Goal: Find specific page/section: Find specific page/section

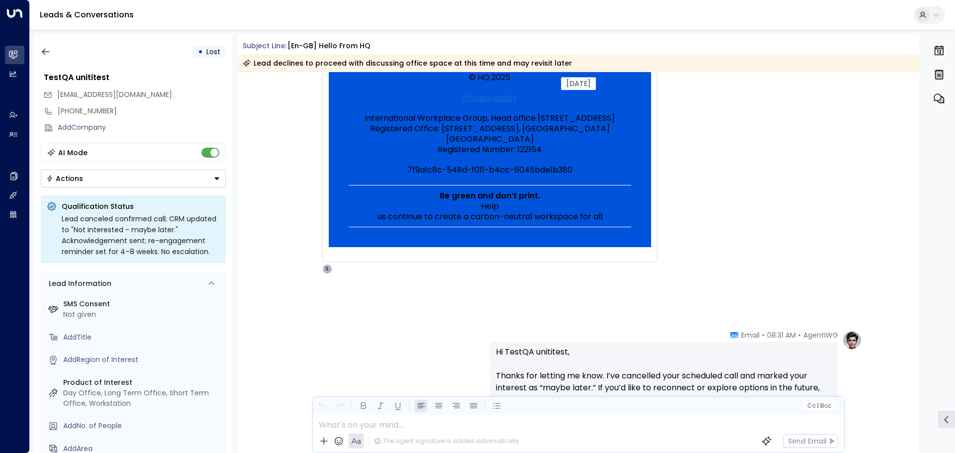
scroll to position [495, 0]
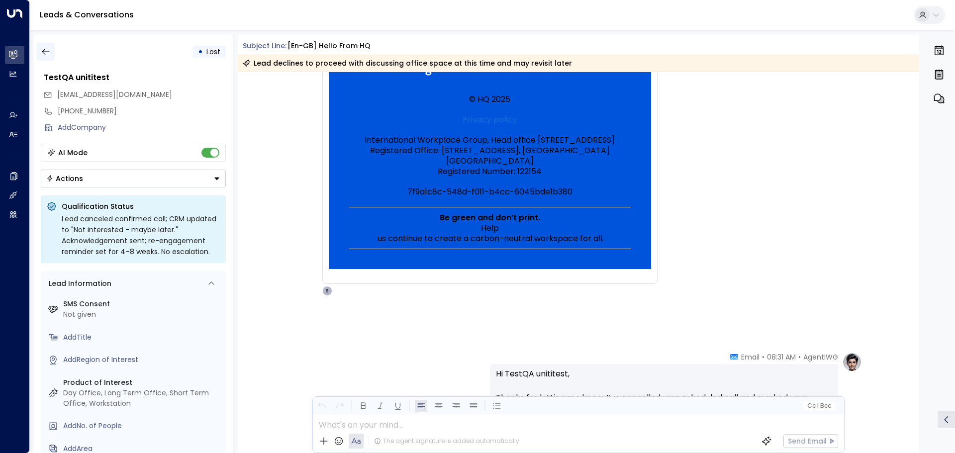
click at [45, 49] on icon "button" at bounding box center [45, 52] width 7 height 6
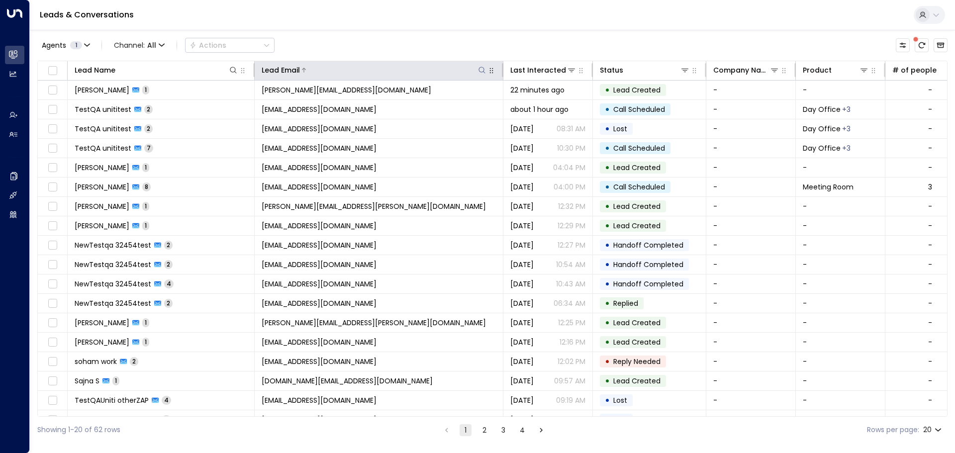
click at [483, 69] on icon at bounding box center [482, 70] width 8 height 8
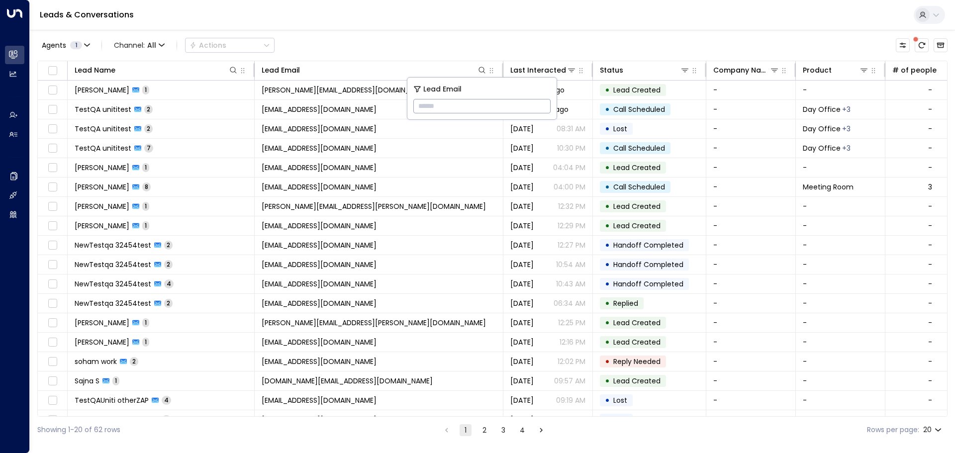
click at [454, 107] on input "text" at bounding box center [481, 106] width 137 height 18
paste input "**********"
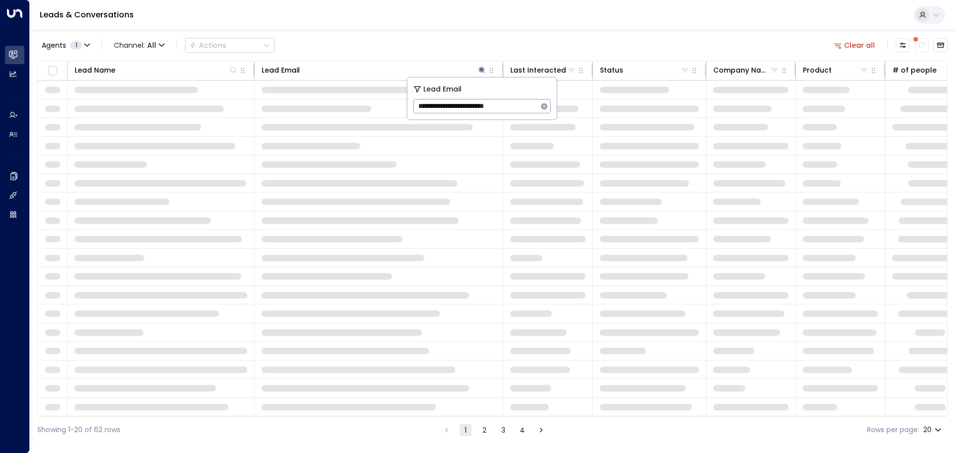
type input "**********"
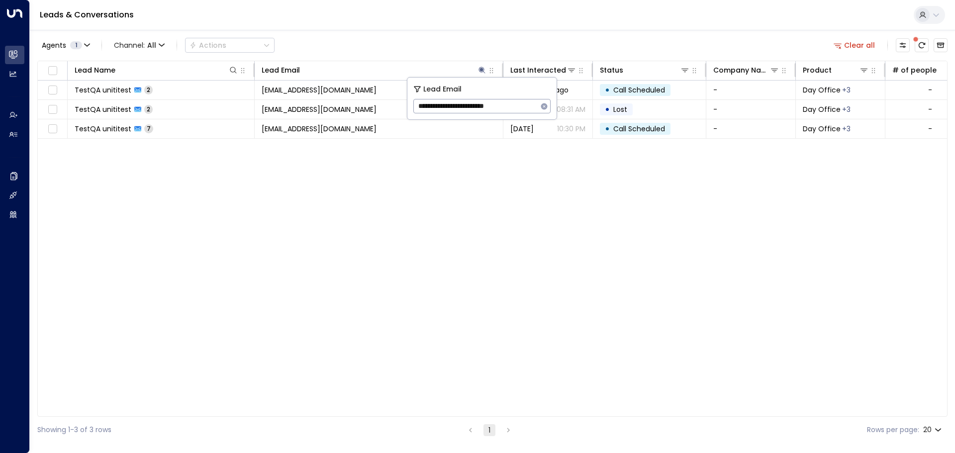
click at [398, 230] on div "Lead Name Lead Email Last Interacted Status Company Name Product # of people AI…" at bounding box center [492, 239] width 910 height 356
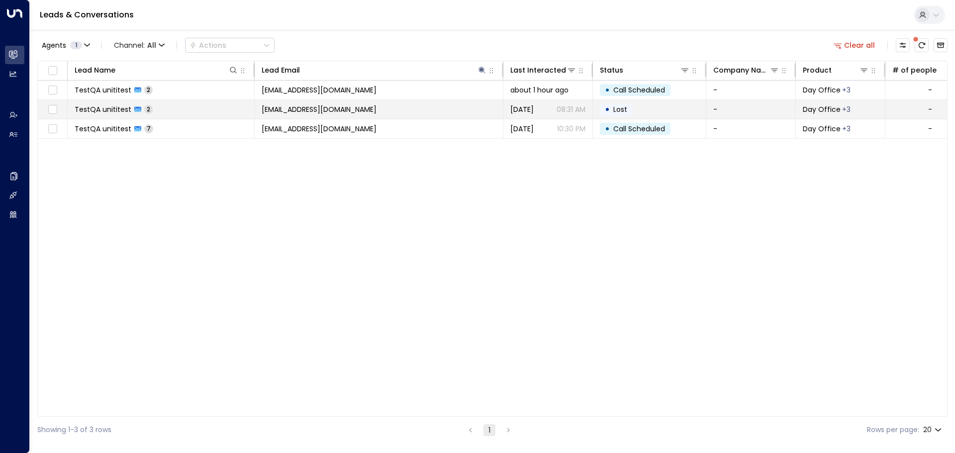
click at [94, 107] on span "TestQA unititest" at bounding box center [103, 109] width 57 height 10
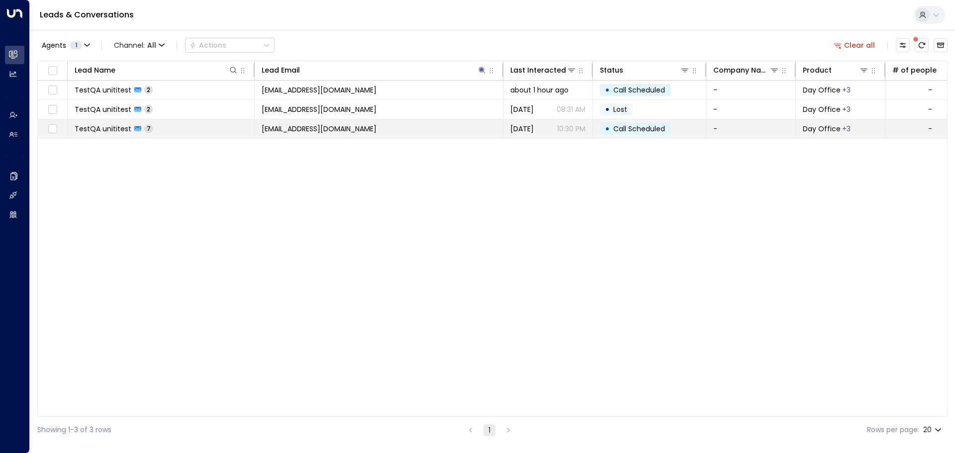
click at [411, 131] on td "[EMAIL_ADDRESS][DOMAIN_NAME]" at bounding box center [379, 128] width 249 height 19
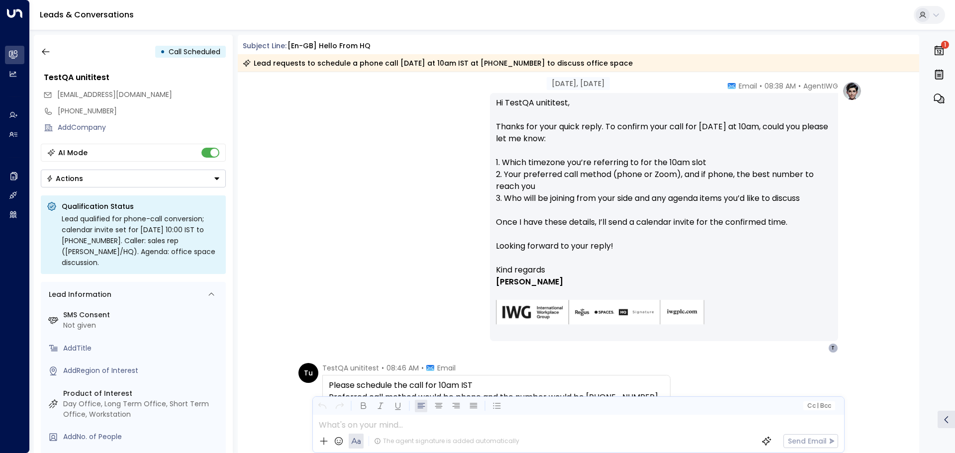
scroll to position [1423, 0]
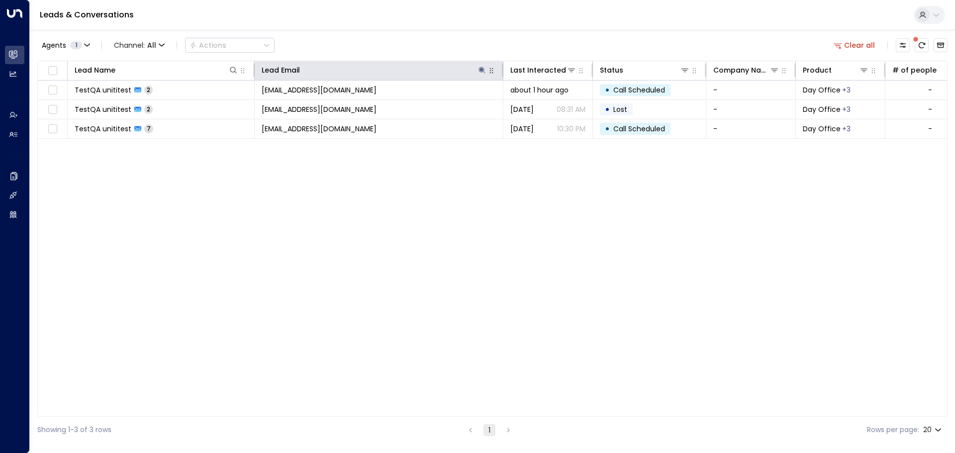
click at [493, 70] on icon "button" at bounding box center [492, 71] width 8 height 8
click at [480, 69] on icon at bounding box center [482, 70] width 8 height 8
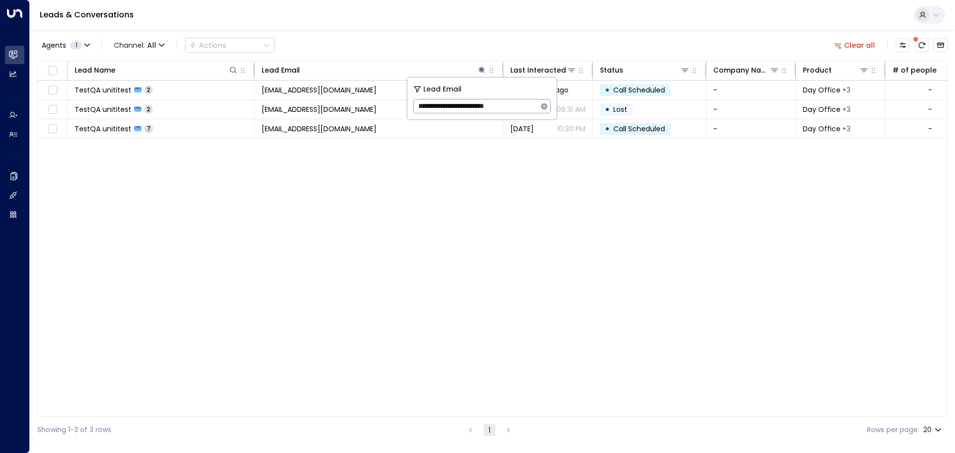
click at [544, 103] on icon "button" at bounding box center [544, 106] width 6 height 6
click at [499, 210] on div "Lead Name Lead Email Last Interacted Status Company Name Product # of people AI…" at bounding box center [492, 239] width 910 height 356
